Goal: Transaction & Acquisition: Purchase product/service

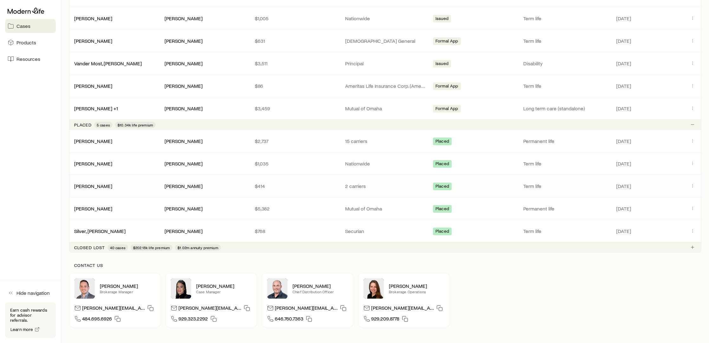
scroll to position [285, 0]
click at [690, 140] on icon "Client cases" at bounding box center [692, 140] width 5 height 5
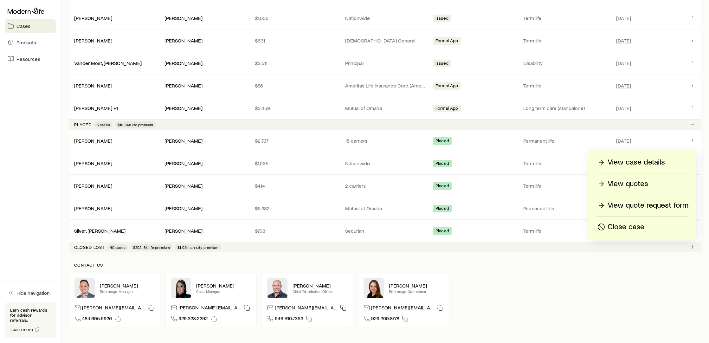
click at [645, 183] on p "View quotes" at bounding box center [627, 184] width 41 height 10
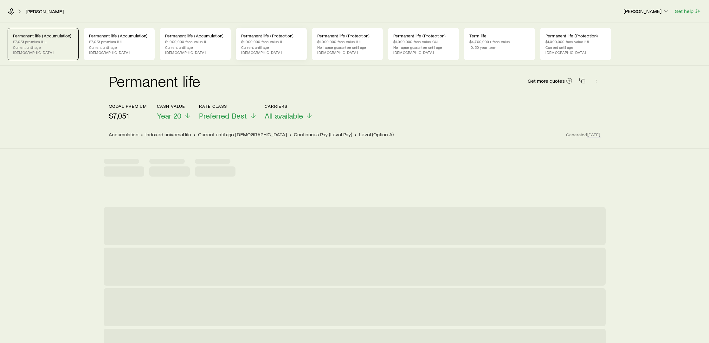
click at [289, 41] on p "$1,000,000 face value IUL" at bounding box center [271, 41] width 60 height 5
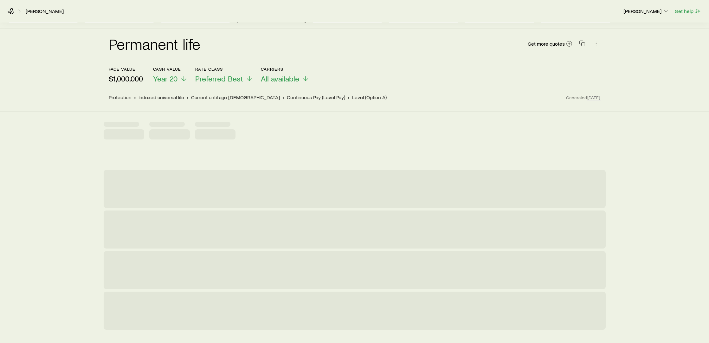
scroll to position [62, 0]
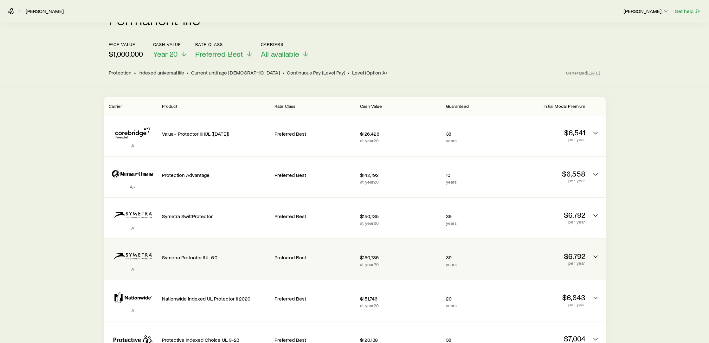
click at [600, 258] on div "A Symetra Protector IUL 6.0 Preferred Best $150,735 at year 20 39 years $6,792 …" at bounding box center [355, 259] width 502 height 41
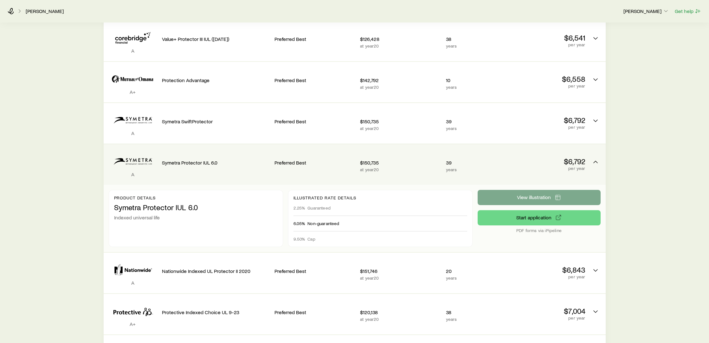
scroll to position [157, 0]
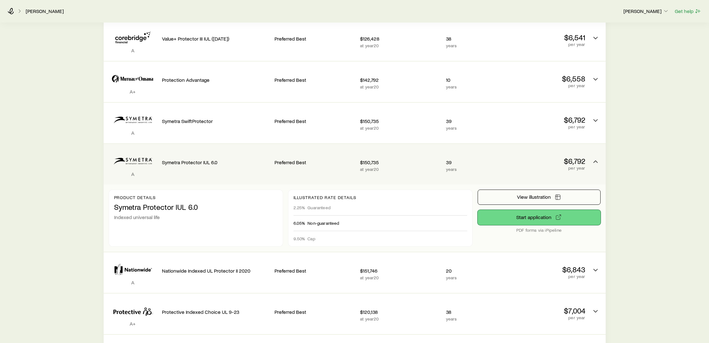
click at [542, 210] on link "Start application" at bounding box center [538, 217] width 123 height 15
